Goal: Transaction & Acquisition: Purchase product/service

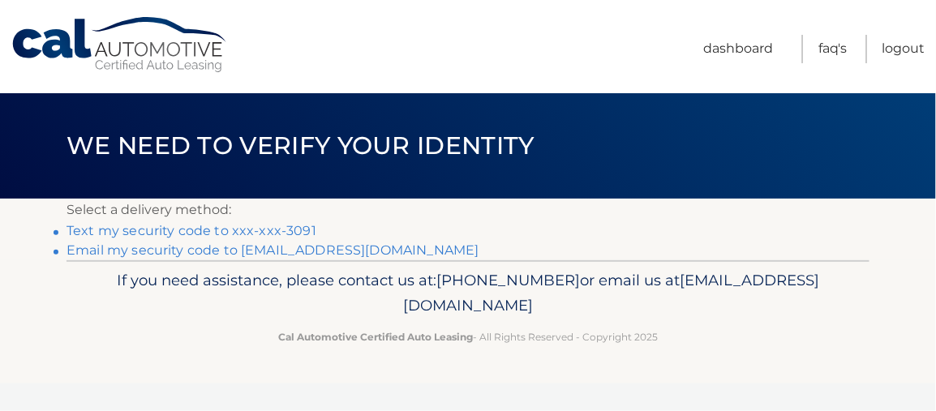
click at [216, 229] on link "Text my security code to xxx-xxx-3091" at bounding box center [192, 230] width 250 height 15
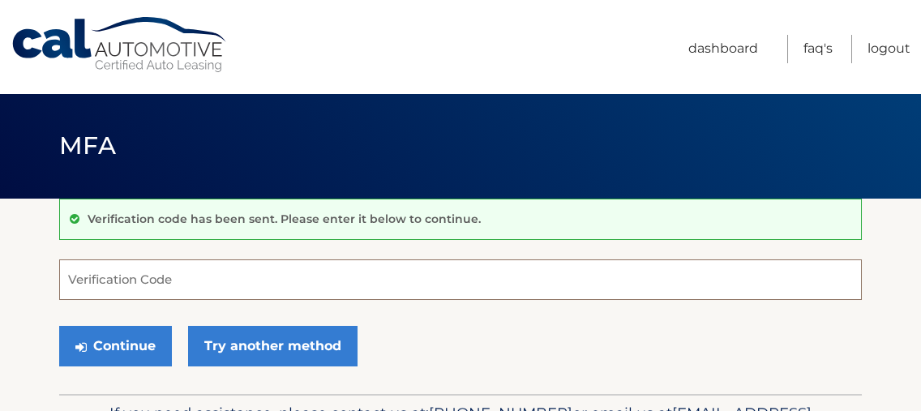
click at [243, 278] on input "Verification Code" at bounding box center [460, 280] width 803 height 41
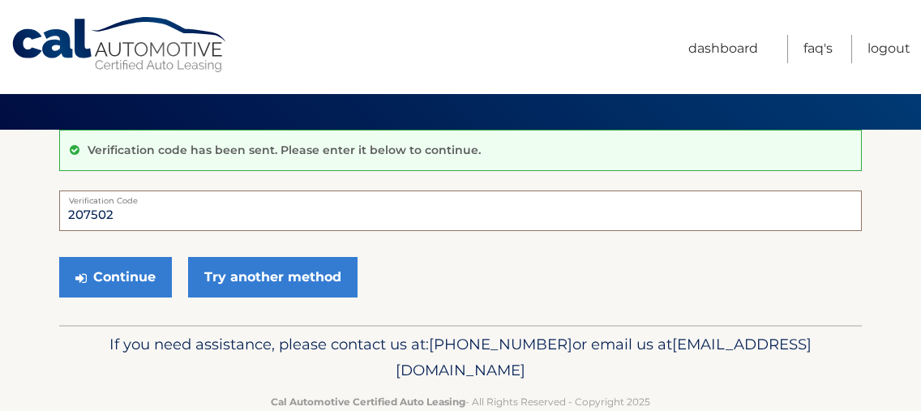
scroll to position [101, 0]
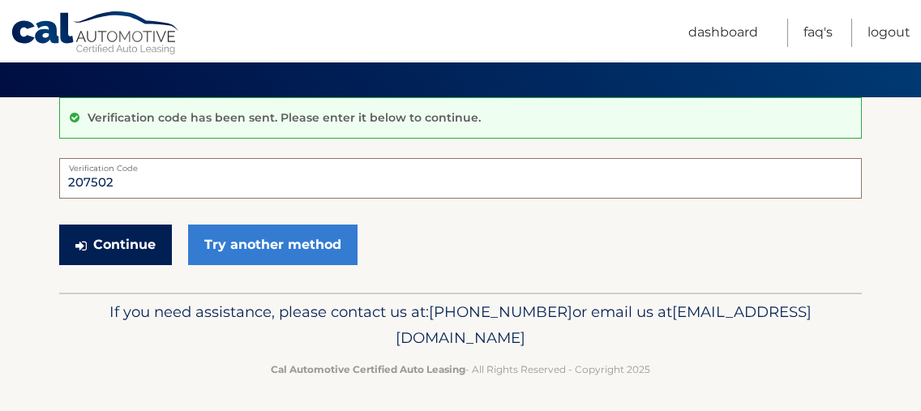
type input "207502"
click at [135, 245] on button "Continue" at bounding box center [115, 245] width 113 height 41
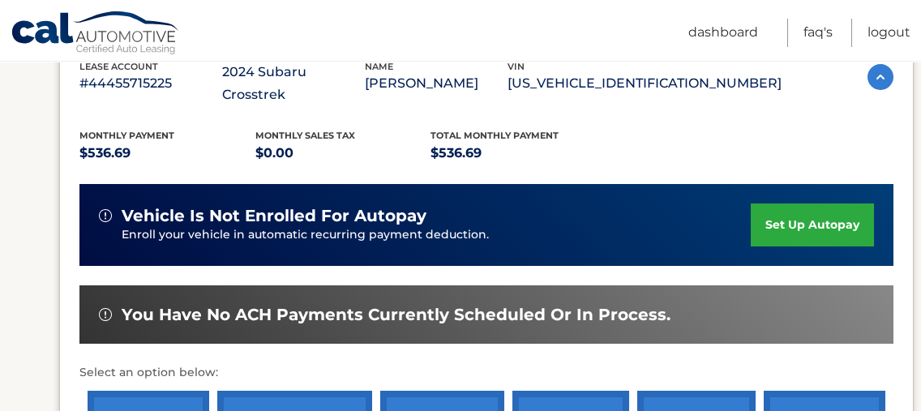
scroll to position [406, 0]
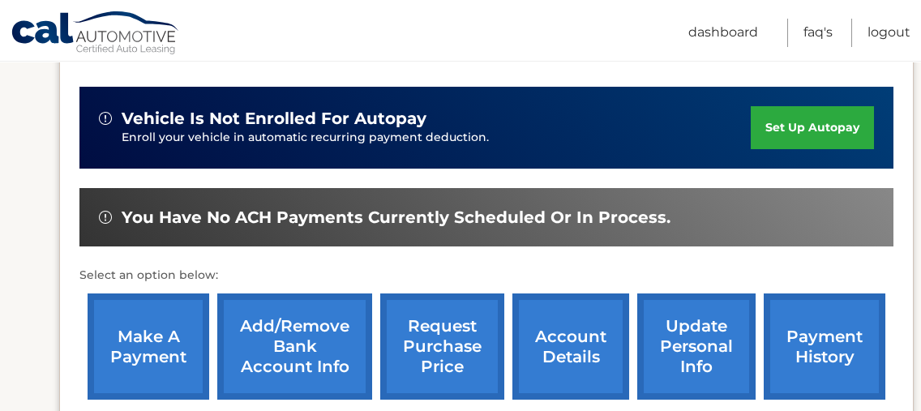
click at [140, 319] on link "make a payment" at bounding box center [149, 347] width 122 height 106
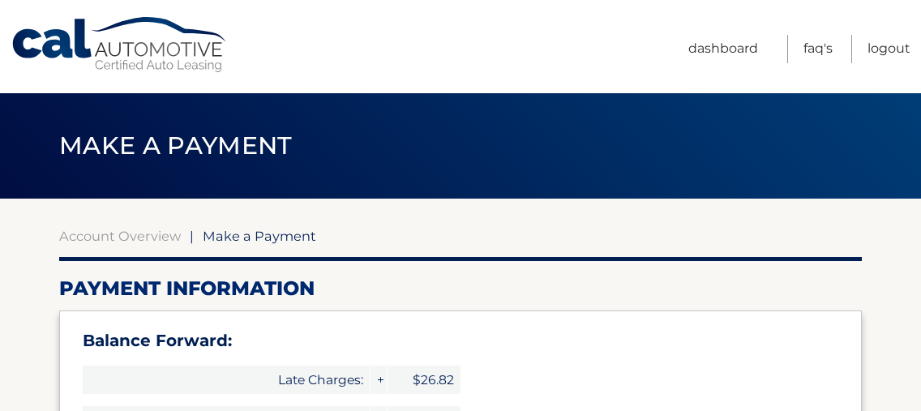
select select "NjNlZjY4MDAtYWJlZS00NmRkLWE5MzctMDBmZDExM2U5OWZj"
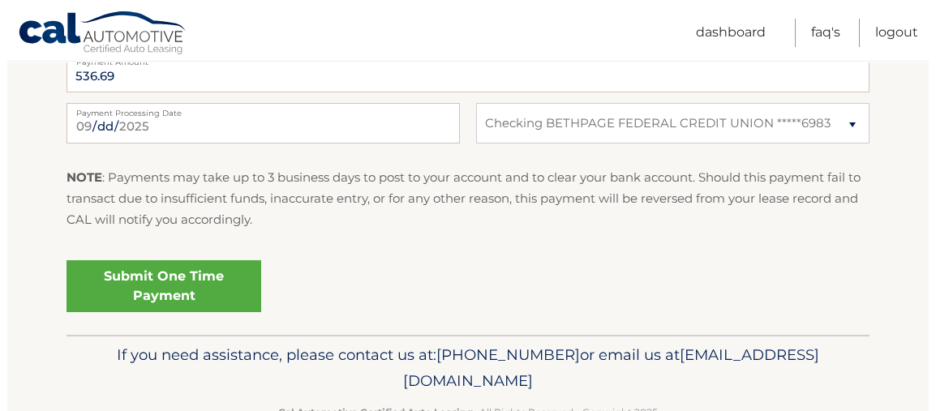
scroll to position [856, 0]
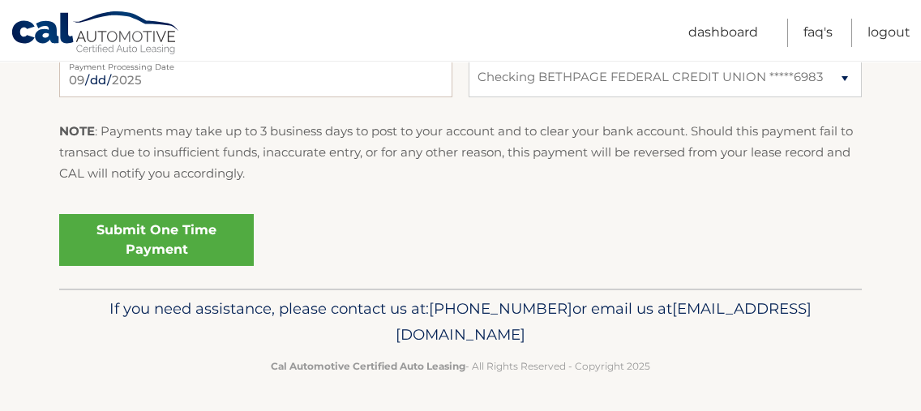
click at [162, 247] on link "Submit One Time Payment" at bounding box center [156, 240] width 195 height 52
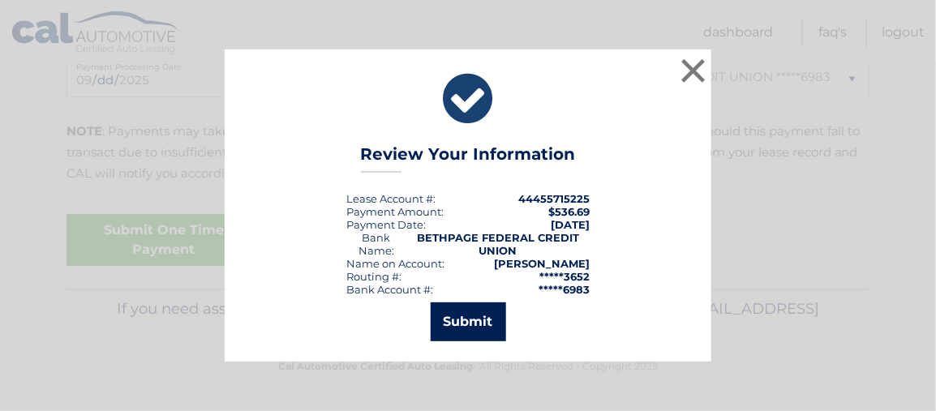
click at [463, 325] on button "Submit" at bounding box center [468, 322] width 75 height 39
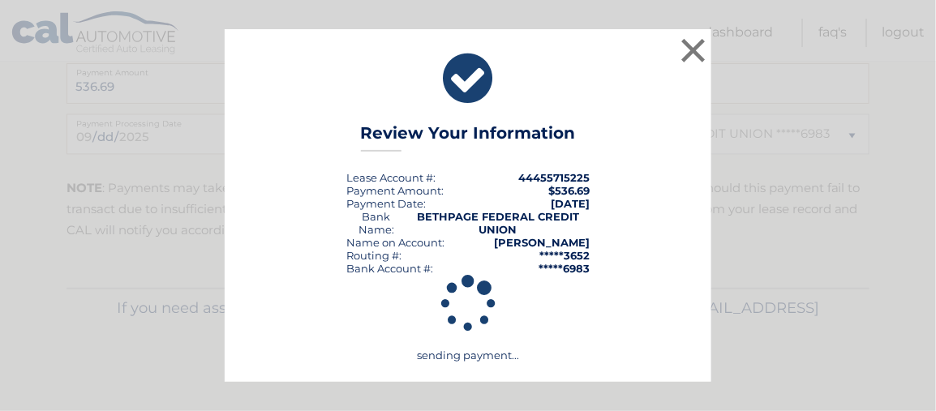
scroll to position [798, 0]
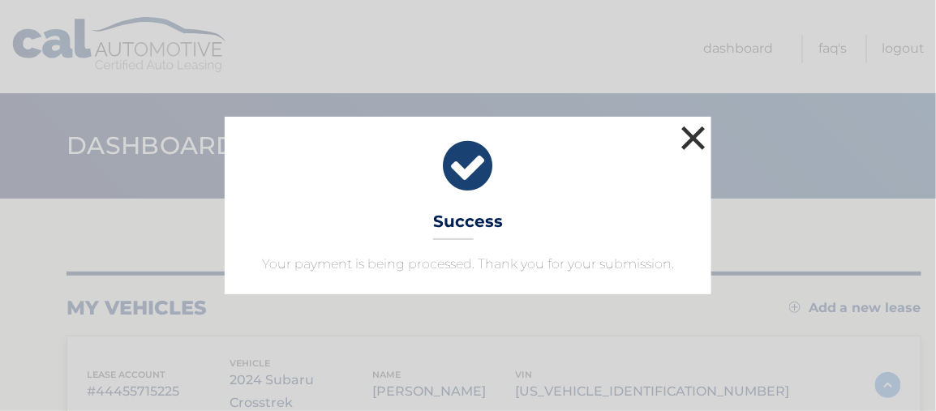
click at [693, 145] on button "×" at bounding box center [693, 138] width 32 height 32
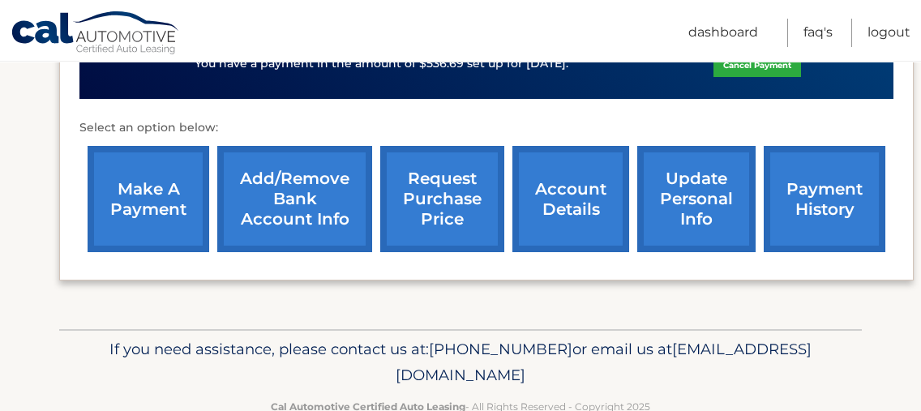
scroll to position [599, 0]
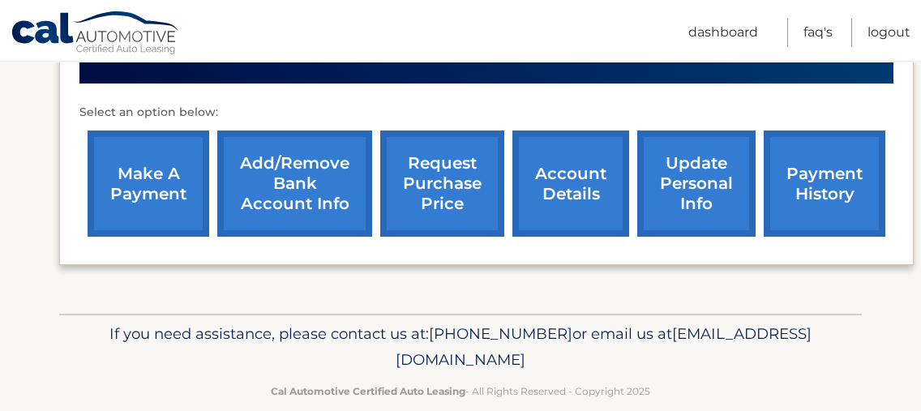
click at [821, 162] on link "payment history" at bounding box center [825, 184] width 122 height 106
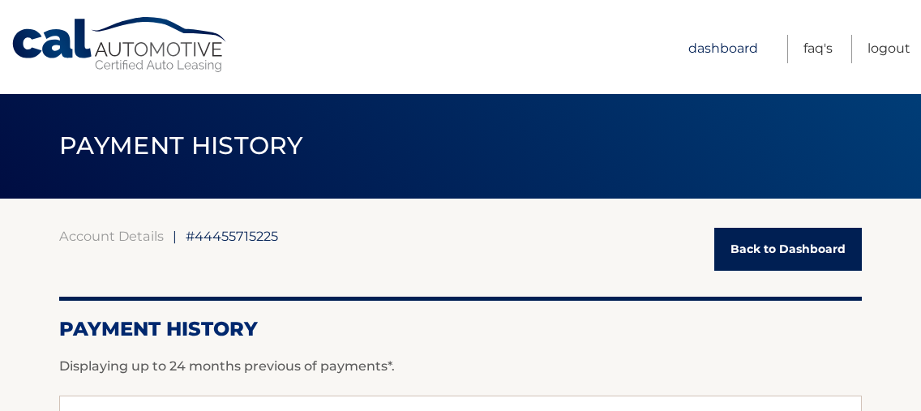
click at [719, 45] on link "Dashboard" at bounding box center [724, 49] width 70 height 28
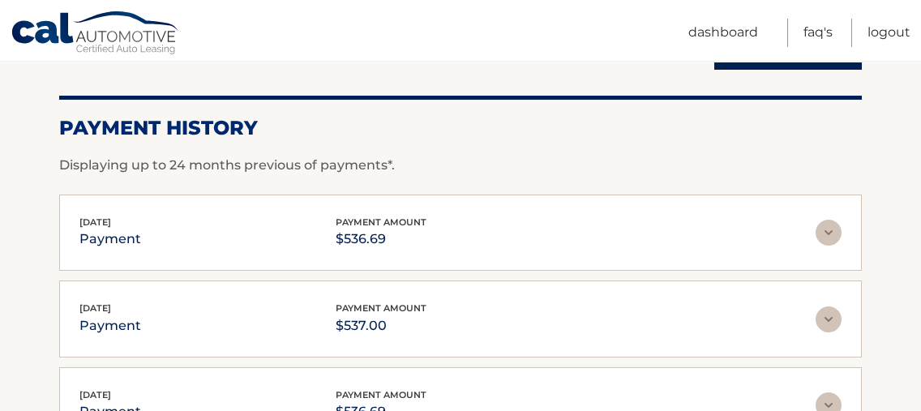
scroll to position [203, 0]
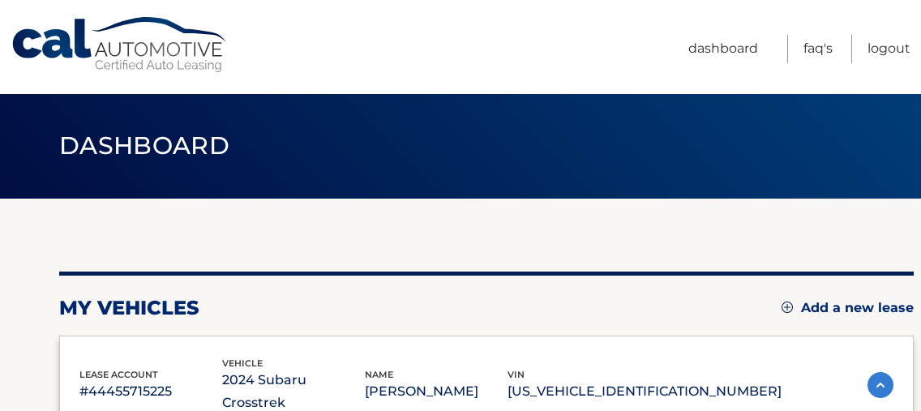
scroll to position [101, 0]
